Goal: Information Seeking & Learning: Find specific fact

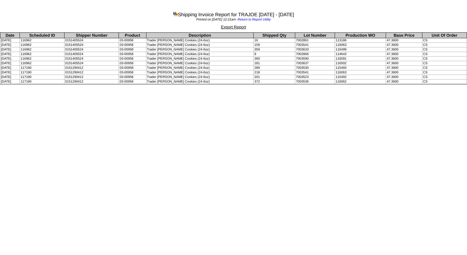
drag, startPoint x: 2, startPoint y: 41, endPoint x: 24, endPoint y: 45, distance: 21.9
click at [24, 45] on tbody "Date Scheduled ID Shipper Number Product Description Shipped Qty Lot Number Pro…" at bounding box center [233, 58] width 467 height 51
drag, startPoint x: 24, startPoint y: 45, endPoint x: 5, endPoint y: 53, distance: 20.3
click at [5, 53] on td "[DATE]" at bounding box center [10, 54] width 20 height 5
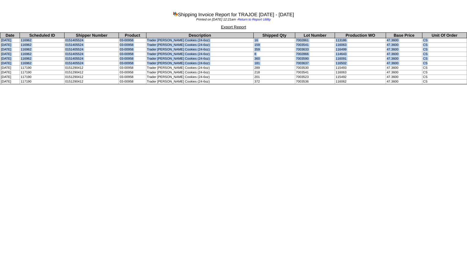
drag, startPoint x: 5, startPoint y: 53, endPoint x: 439, endPoint y: 63, distance: 434.6
click at [439, 63] on tbody "Date Scheduled ID Shipper Number Product Description Shipped Qty Lot Number Pro…" at bounding box center [233, 58] width 467 height 51
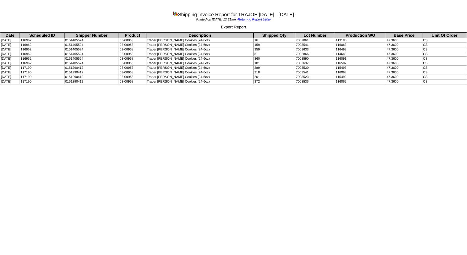
click at [200, 86] on html "Shipping Invoice Report for TRAJOE [DATE] - [DATE] Printed on [DATE] 12:21am - …" at bounding box center [233, 43] width 467 height 86
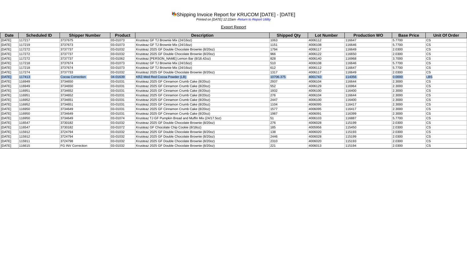
drag, startPoint x: 1, startPoint y: 77, endPoint x: 443, endPoint y: 75, distance: 441.8
click at [443, 75] on tr "09/29/2025 117413 Cocoa Correction 04-01639 KRZ-Med Red Cocoa Powder (LB) 10706…" at bounding box center [233, 77] width 467 height 5
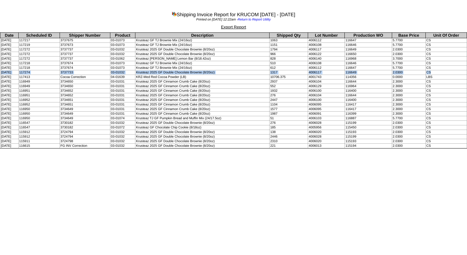
drag, startPoint x: 1, startPoint y: 72, endPoint x: 446, endPoint y: 73, distance: 444.8
click at [446, 73] on tr "09/29/2025 117274 3737733 03-01032 Krusteaz 2025 GF Double Chocolate Brownie (8…" at bounding box center [233, 72] width 467 height 5
click at [258, 150] on html "Shipping Invoice Report for KRUCOM 09/01/2025 - 10/03/2025 Printed on 10/03/202…" at bounding box center [233, 75] width 467 height 150
drag, startPoint x: 0, startPoint y: 72, endPoint x: 437, endPoint y: 72, distance: 436.9
click at [437, 72] on tr "09/29/2025 117274 3737733 03-01032 Krusteaz 2025 GF Double Chocolate Brownie (8…" at bounding box center [233, 72] width 467 height 5
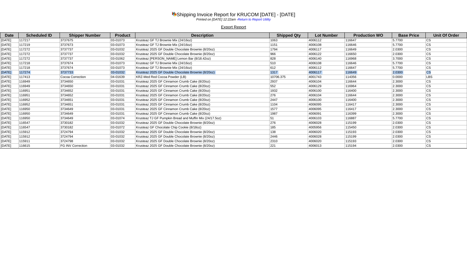
drag, startPoint x: 143, startPoint y: 63, endPoint x: 202, endPoint y: 63, distance: 59.4
click at [202, 63] on td "Krusteaz GF TJ Brownie Mix (24/16oz)" at bounding box center [203, 63] width 134 height 5
drag, startPoint x: 202, startPoint y: 63, endPoint x: 193, endPoint y: 64, distance: 9.5
copy td "Krusteaz GF TJ Brownie Mix (24/16oz)"
click at [217, 117] on td "Krusteaz TJ GF Pumpkin Bread and Muffin Mix (24/17.5oz)" at bounding box center [203, 118] width 134 height 5
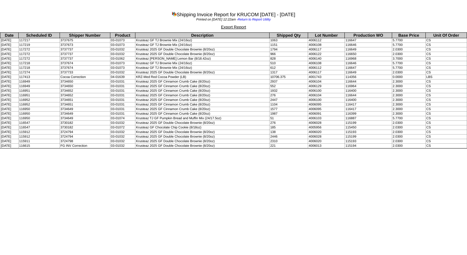
drag, startPoint x: 21, startPoint y: 70, endPoint x: 27, endPoint y: 63, distance: 9.3
click at [27, 63] on tbody "Date Scheduled ID Shipper Number Product Description Shipped Qty Lot Number Pro…" at bounding box center [233, 91] width 467 height 116
drag, startPoint x: 27, startPoint y: 63, endPoint x: 32, endPoint y: 69, distance: 7.8
click at [32, 69] on td "117218" at bounding box center [38, 68] width 41 height 5
click at [218, 16] on div "Shipping Invoice Report for KRUCOM 09/01/2025 - 10/03/2025" at bounding box center [233, 13] width 467 height 8
